Goal: Information Seeking & Learning: Learn about a topic

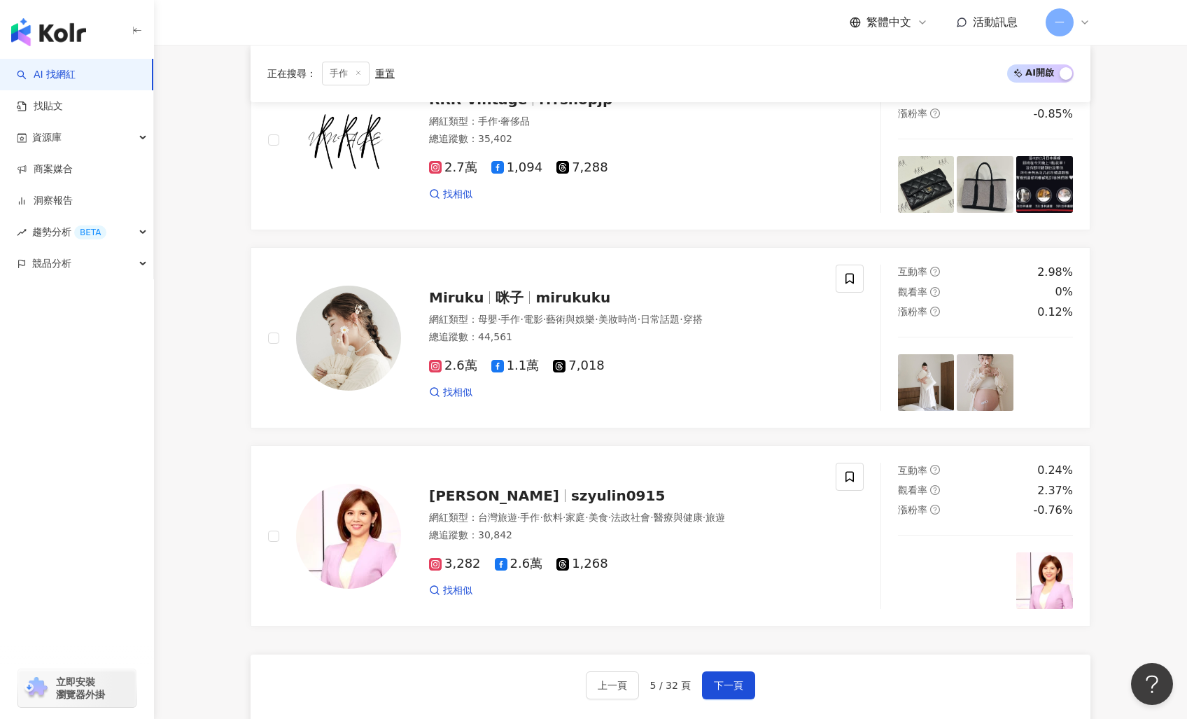
scroll to position [2528, 0]
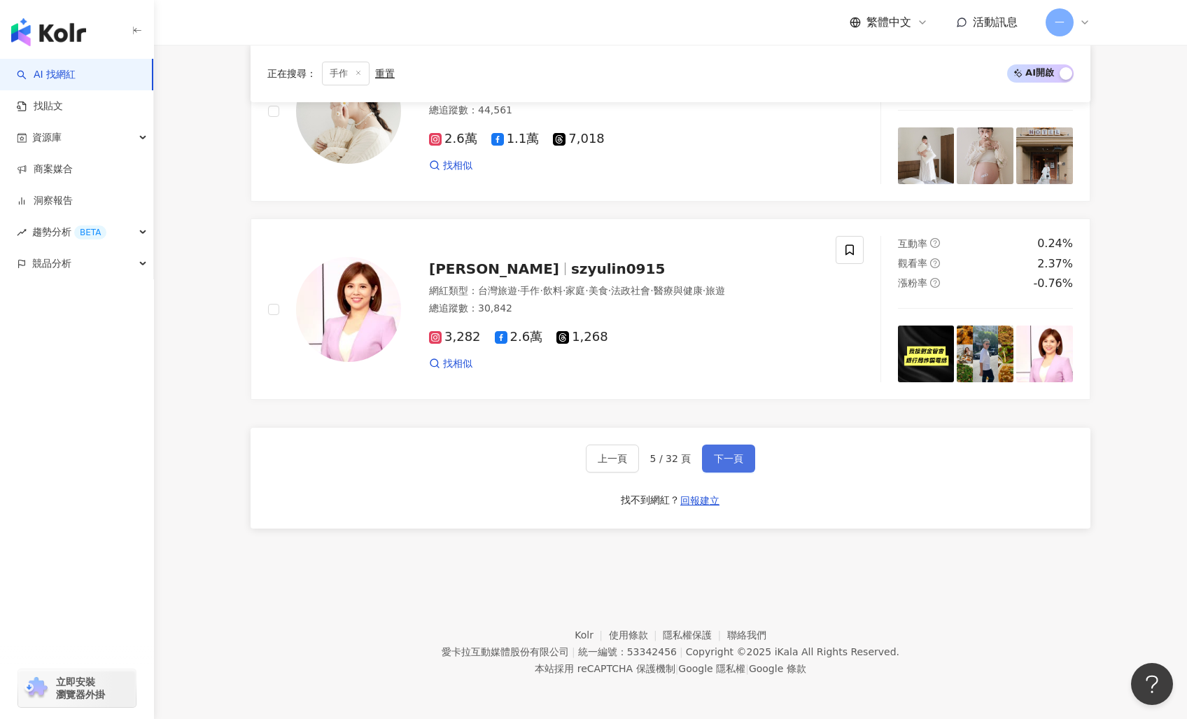
click at [724, 447] on button "下一頁" at bounding box center [728, 458] width 53 height 28
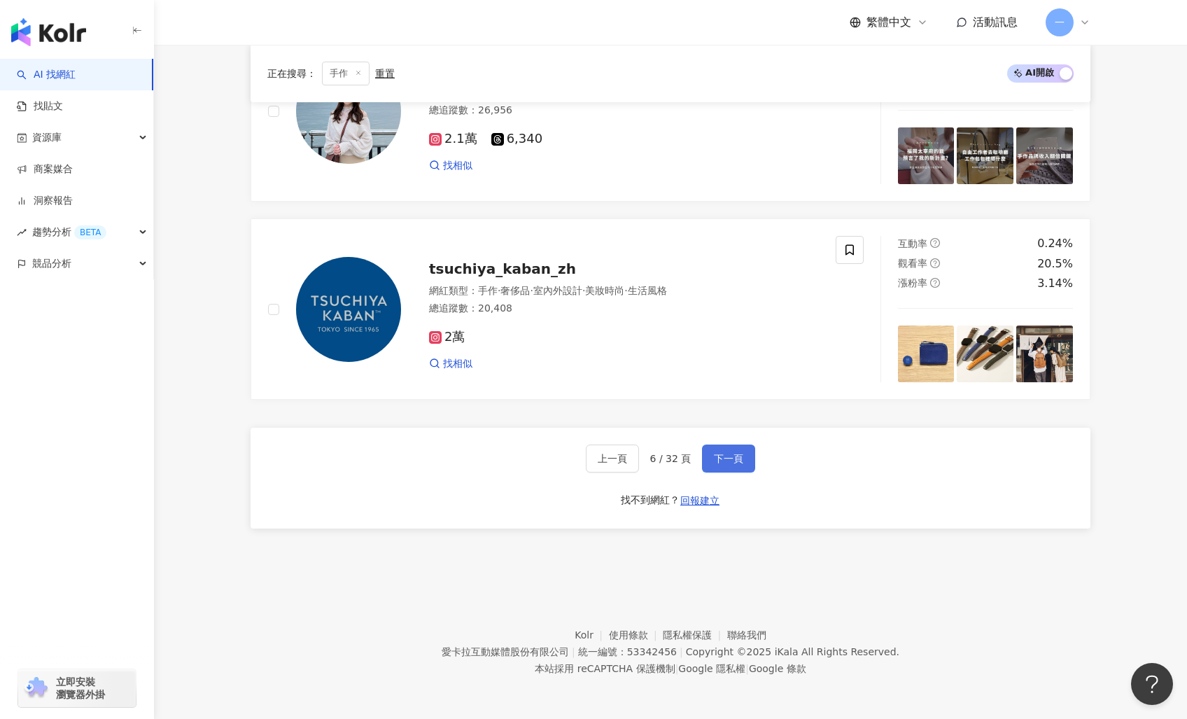
click at [733, 460] on span "下一頁" at bounding box center [728, 458] width 29 height 11
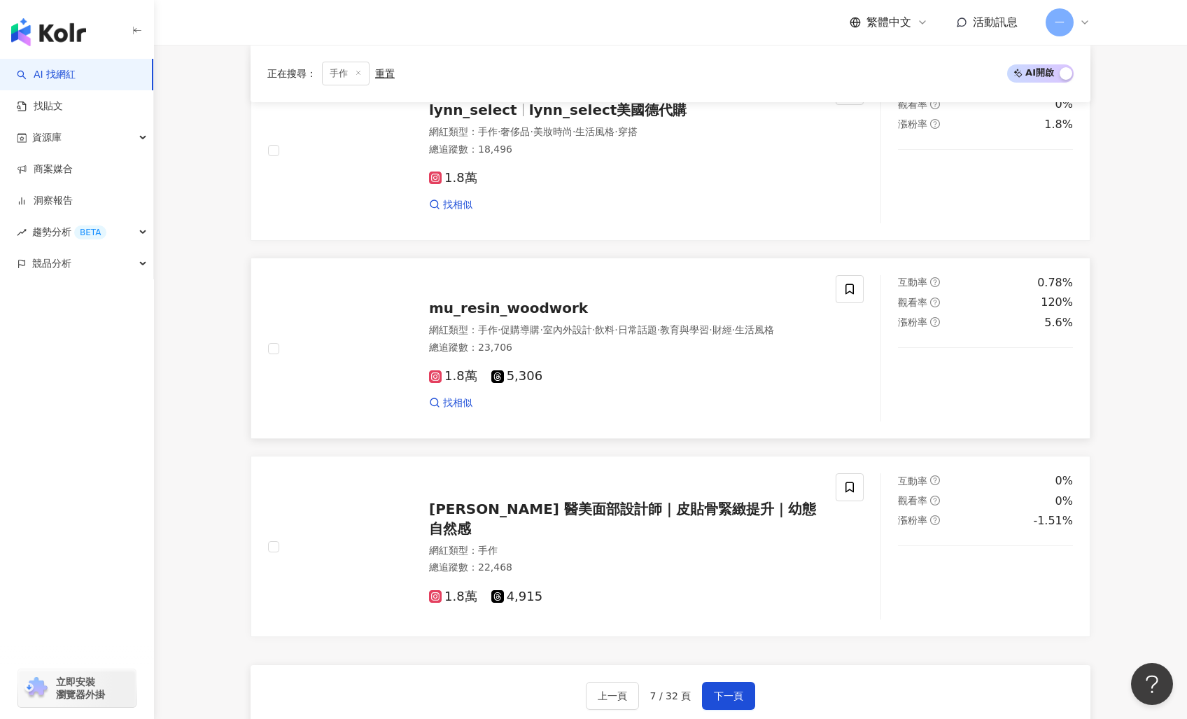
scroll to position [2396, 0]
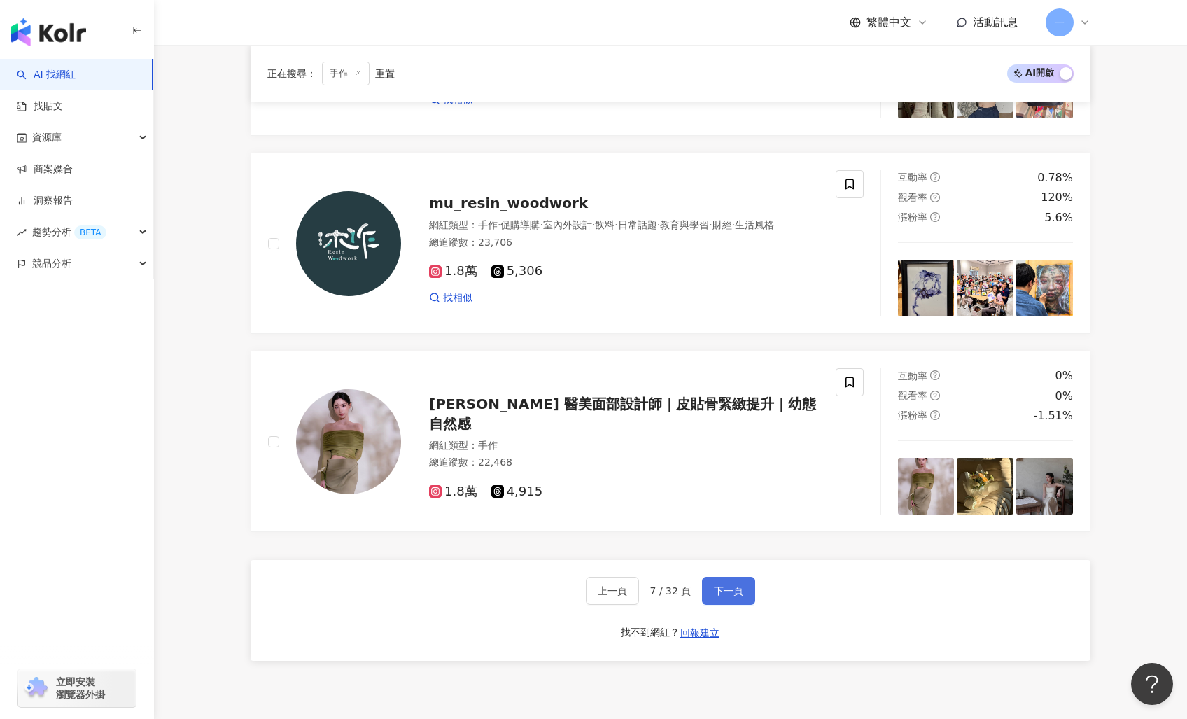
click at [714, 602] on button "下一頁" at bounding box center [728, 591] width 53 height 28
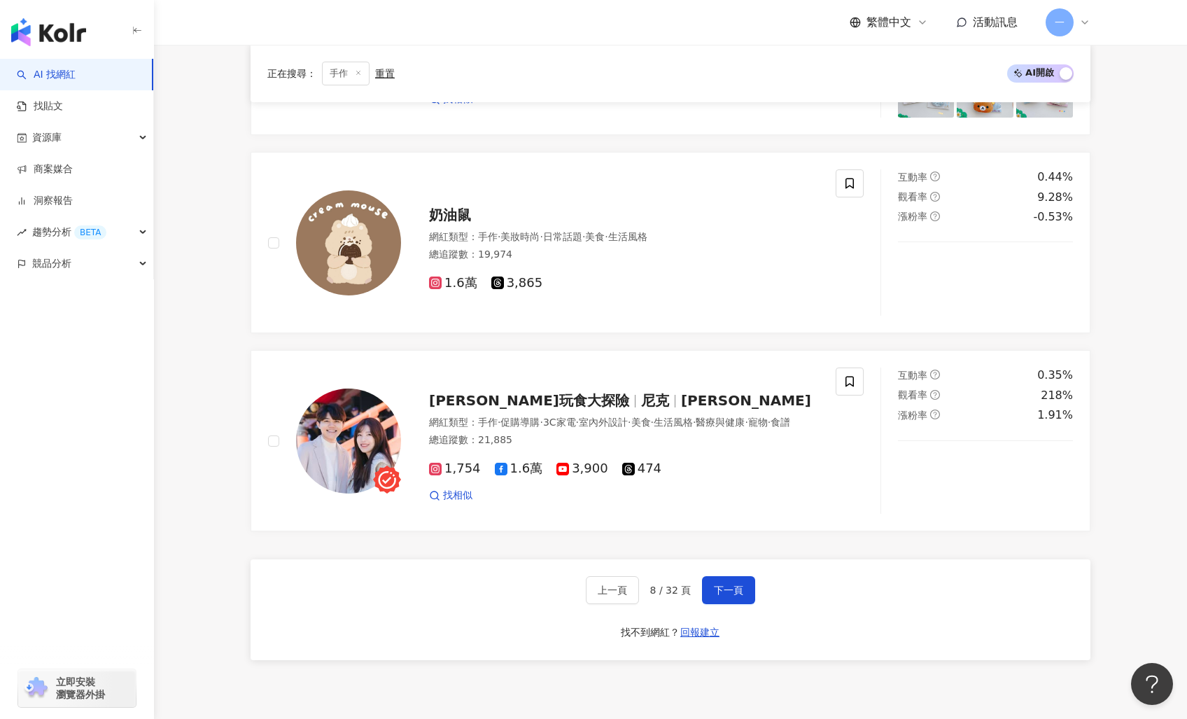
scroll to position [2569, 0]
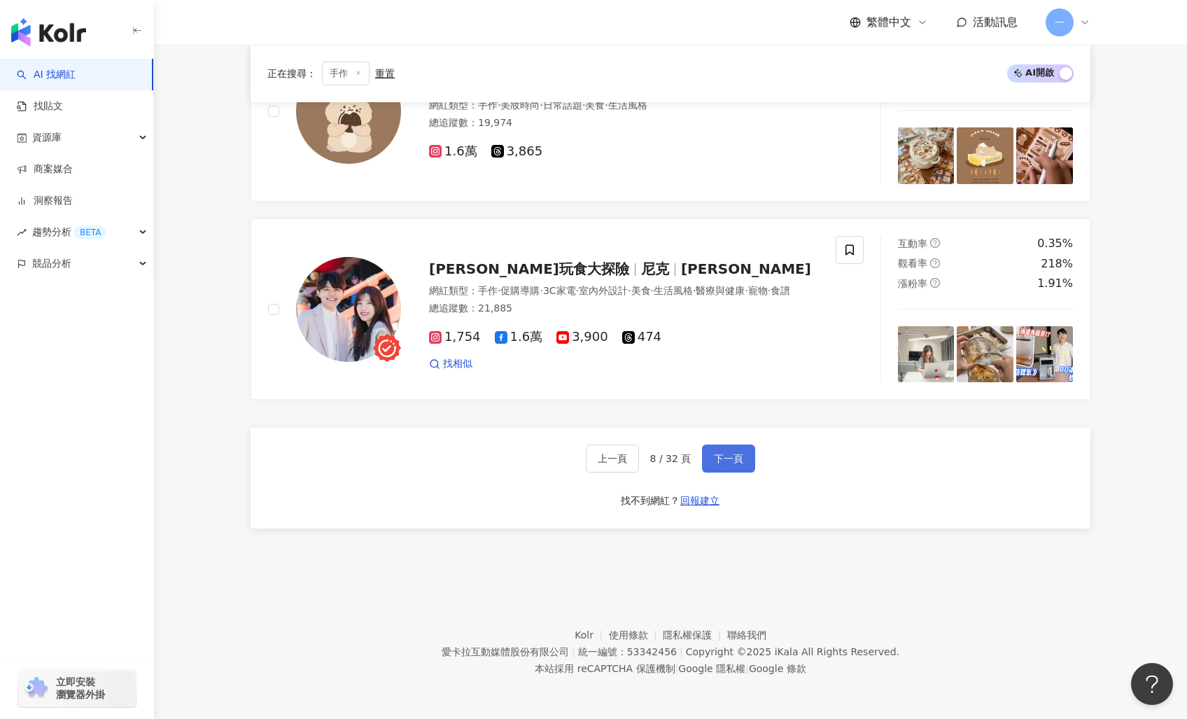
click at [722, 455] on span "下一頁" at bounding box center [728, 458] width 29 height 11
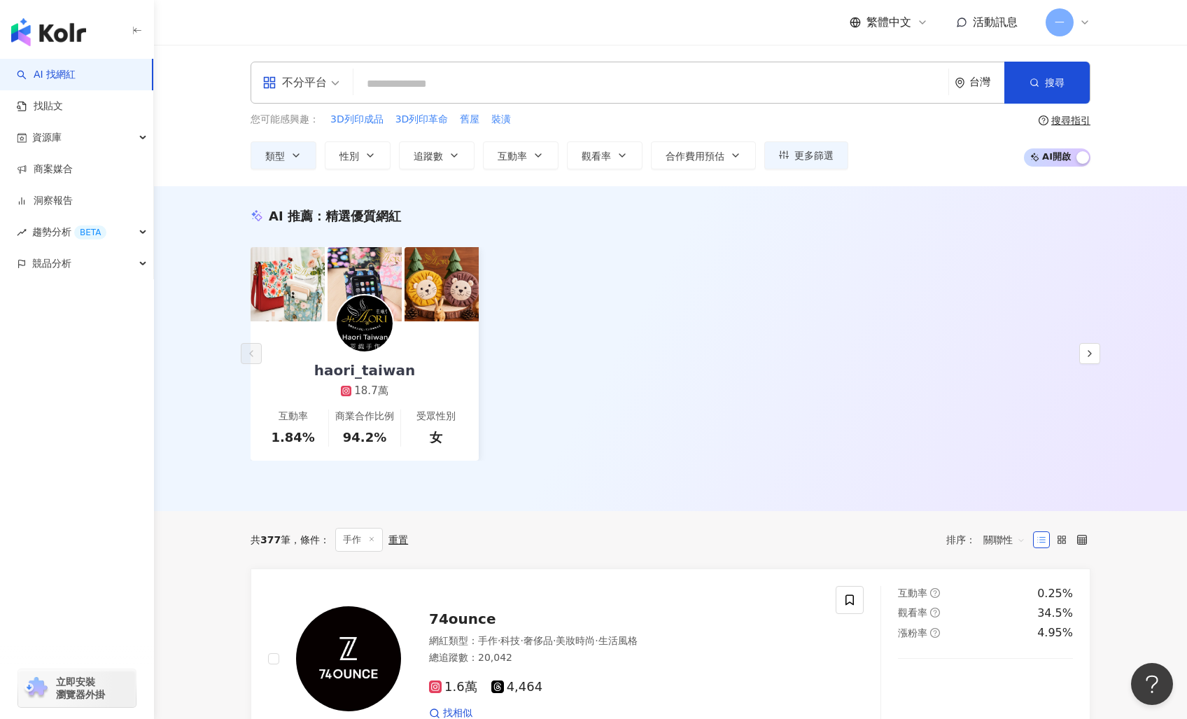
scroll to position [477, 0]
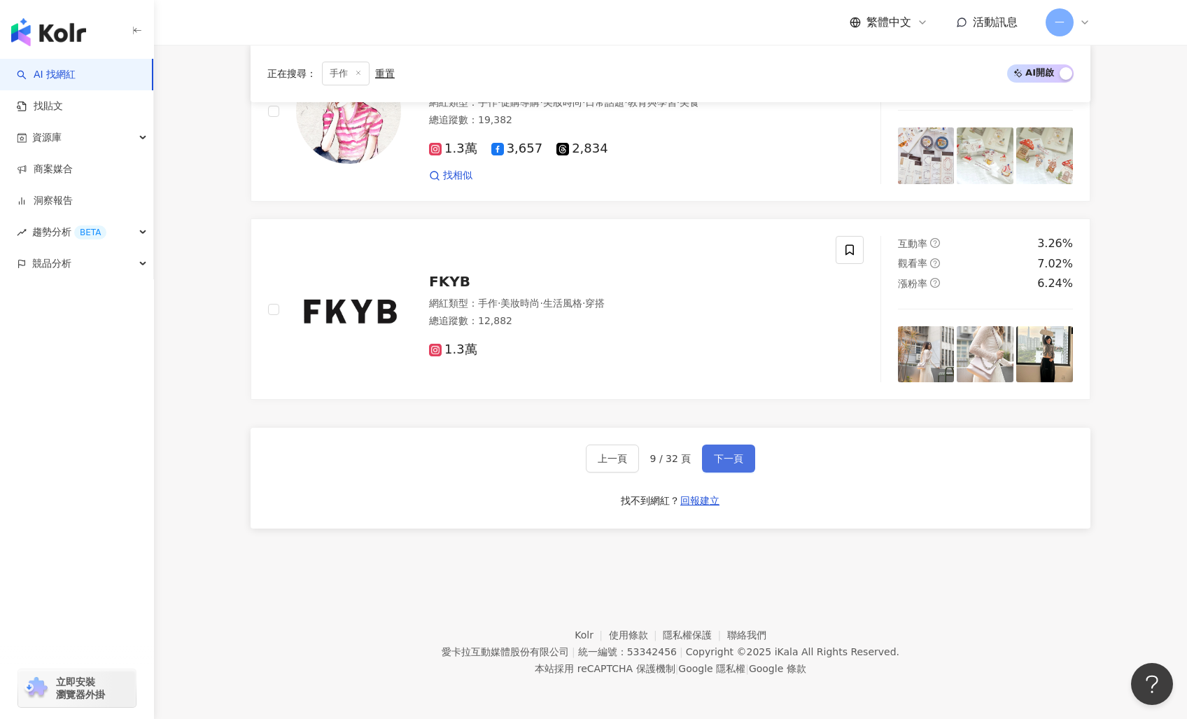
click at [726, 448] on button "下一頁" at bounding box center [728, 458] width 53 height 28
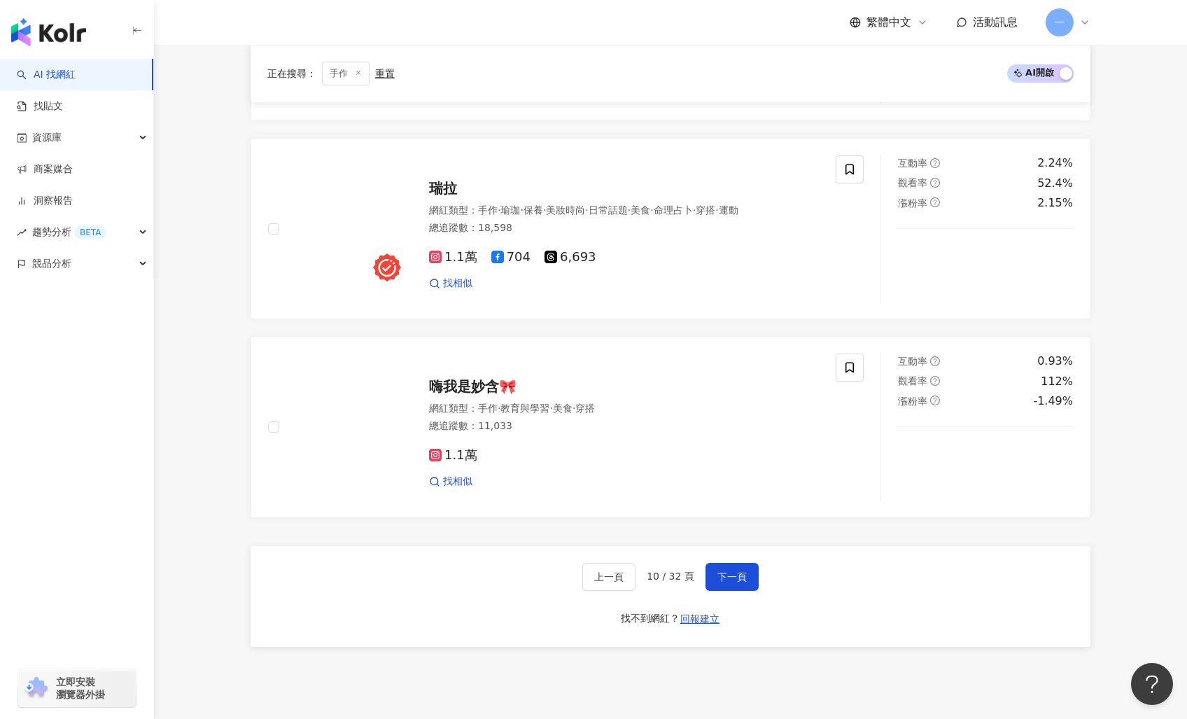
scroll to position [2766, 0]
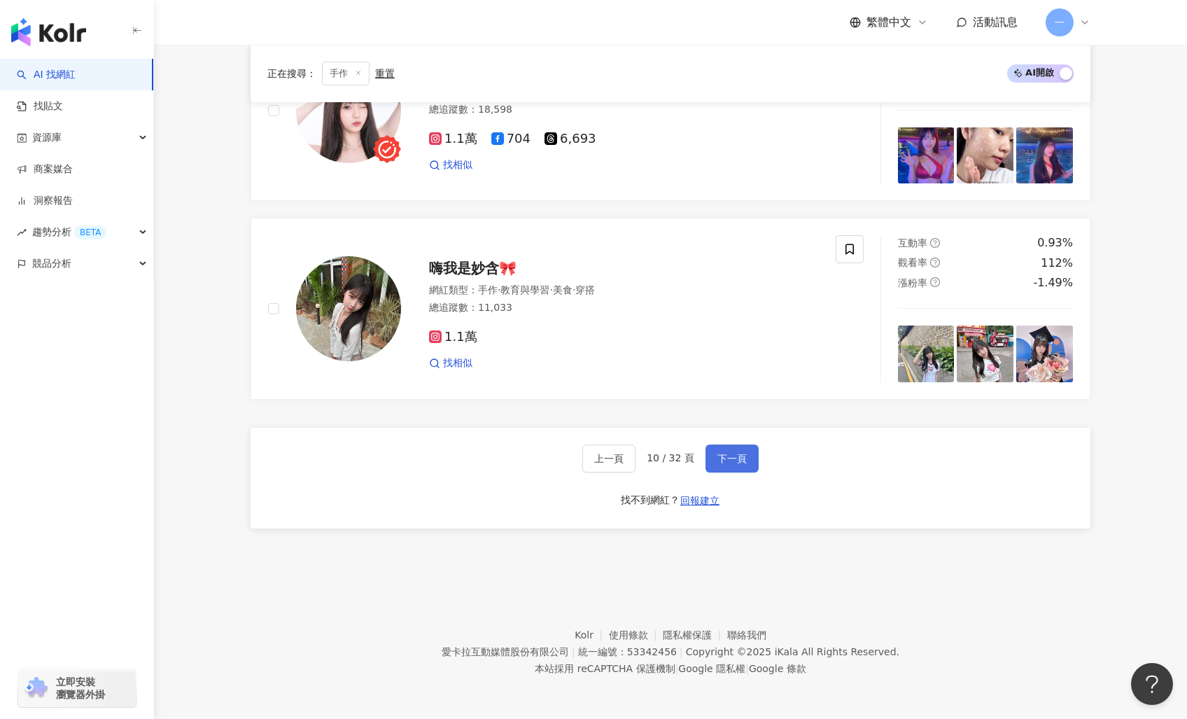
click at [742, 464] on span "下一頁" at bounding box center [731, 458] width 29 height 11
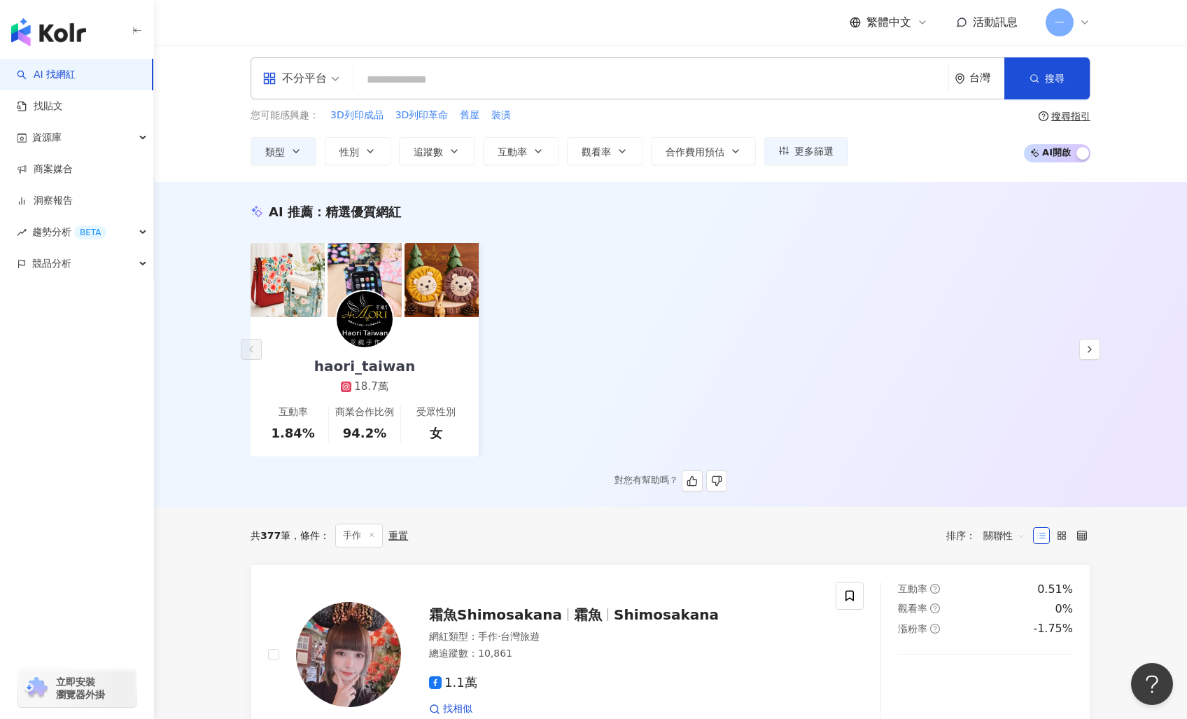
scroll to position [0, 0]
